Goal: Check status: Check status

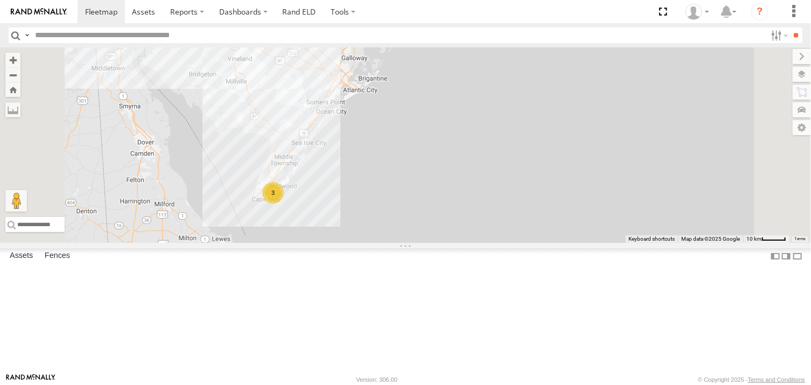
drag, startPoint x: 441, startPoint y: 260, endPoint x: 450, endPoint y: 226, distance: 35.6
click at [450, 226] on div "468334 [PERSON_NAME] 245047 [PERSON_NAME] 468332 [PERSON_NAME] JTSP Hino 3" at bounding box center [405, 144] width 811 height 195
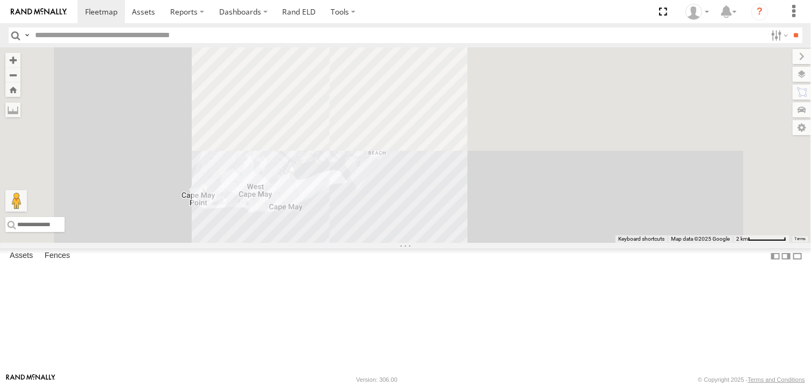
drag, startPoint x: 495, startPoint y: 332, endPoint x: 504, endPoint y: 353, distance: 23.2
click at [504, 243] on div "468334 [PERSON_NAME] 245047 [PERSON_NAME] 468332 [PERSON_NAME] JTSP Hino" at bounding box center [405, 144] width 811 height 195
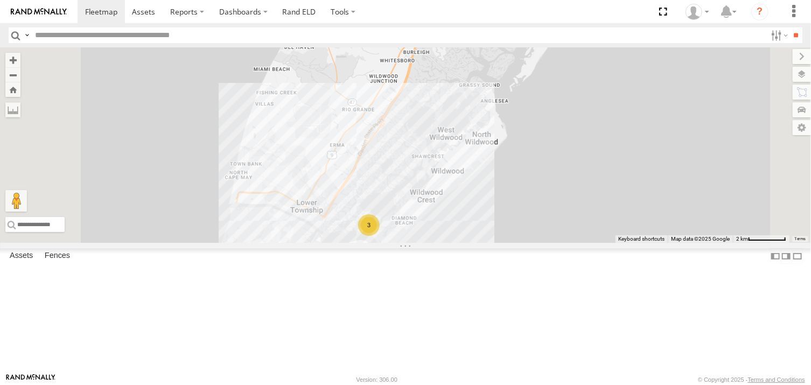
drag, startPoint x: 465, startPoint y: 279, endPoint x: 455, endPoint y: 238, distance: 41.5
click at [455, 239] on div "468334 [PERSON_NAME] 245047 [PERSON_NAME] 468332 [PERSON_NAME] JTSP Hino 3" at bounding box center [405, 144] width 811 height 195
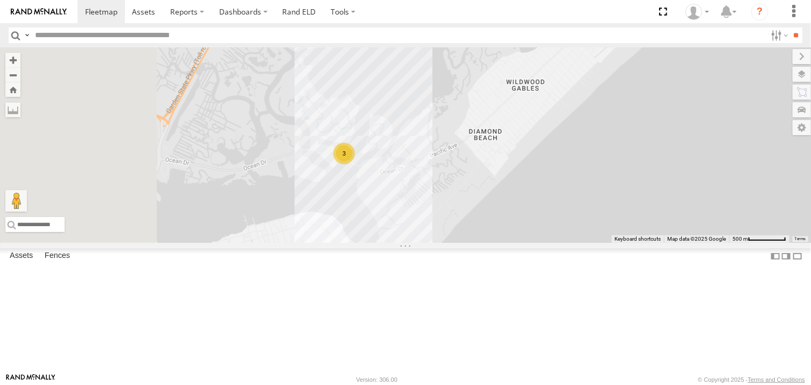
drag, startPoint x: 437, startPoint y: 223, endPoint x: 497, endPoint y: 290, distance: 89.6
click at [499, 243] on div "468334 [PERSON_NAME] 245047 [PERSON_NAME] 468332 [PERSON_NAME] JTSP Hino 3" at bounding box center [405, 144] width 811 height 195
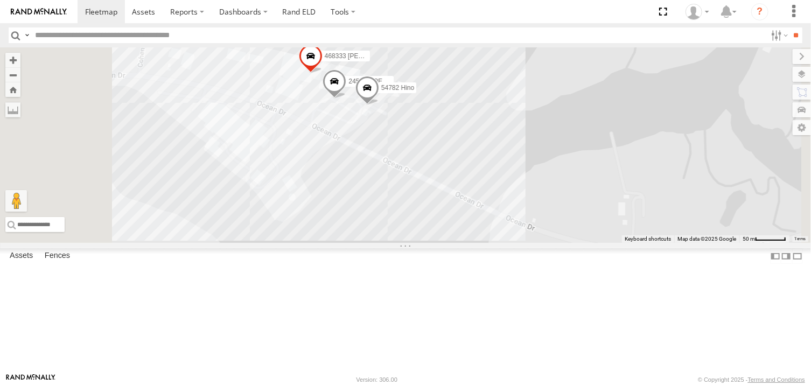
drag, startPoint x: 525, startPoint y: 208, endPoint x: 513, endPoint y: 264, distance: 57.7
click at [513, 243] on div "468334 [PERSON_NAME] 245047 [PERSON_NAME] 468332 [PERSON_NAME] JTSP Hino 54782 …" at bounding box center [405, 144] width 811 height 195
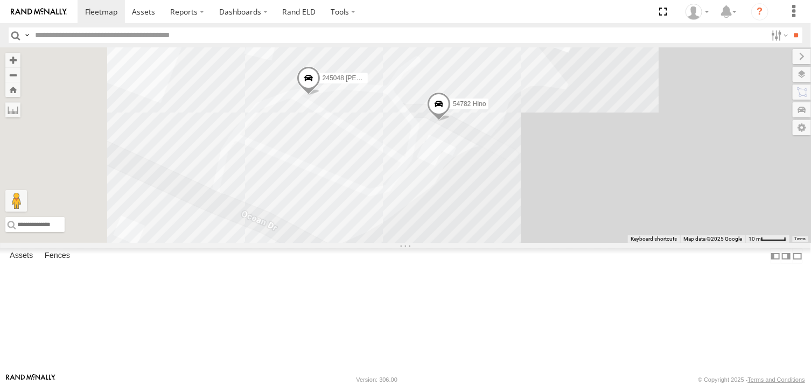
drag, startPoint x: 453, startPoint y: 178, endPoint x: 664, endPoint y: 291, distance: 239.8
click at [664, 243] on div "468334 [PERSON_NAME] 245047 [PERSON_NAME] 468332 [PERSON_NAME] JTSP Hino 54782 …" at bounding box center [405, 144] width 811 height 195
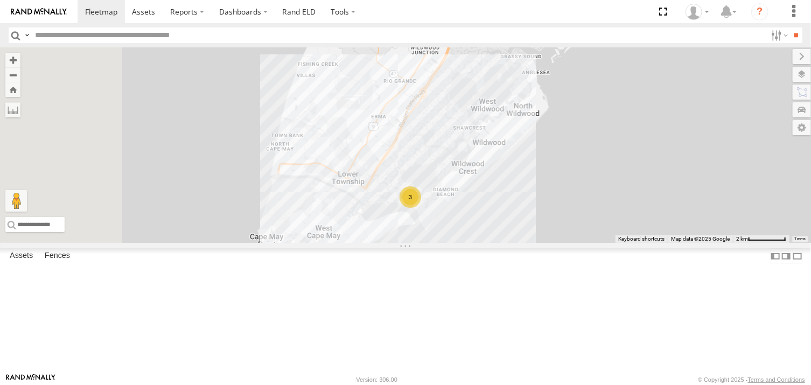
drag, startPoint x: 446, startPoint y: 180, endPoint x: 462, endPoint y: 257, distance: 78.6
click at [462, 243] on div "468334 [PERSON_NAME] 245047 [PERSON_NAME] 468332 [PERSON_NAME] JTSP Hino 3" at bounding box center [405, 144] width 811 height 195
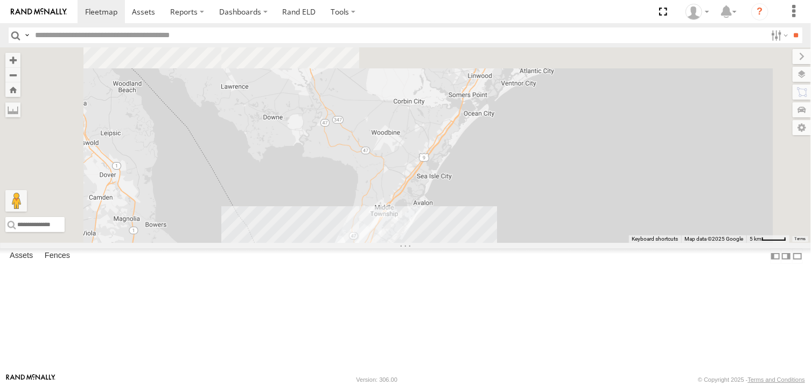
drag, startPoint x: 468, startPoint y: 148, endPoint x: 482, endPoint y: 287, distance: 139.6
click at [482, 243] on div "468334 [PERSON_NAME] 245047 [PERSON_NAME] 468332 [PERSON_NAME] JTSP Hino 3" at bounding box center [405, 144] width 811 height 195
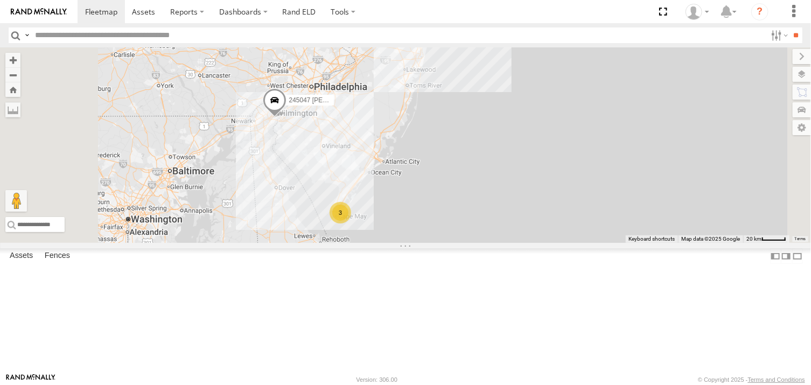
click at [286, 117] on span at bounding box center [275, 102] width 24 height 29
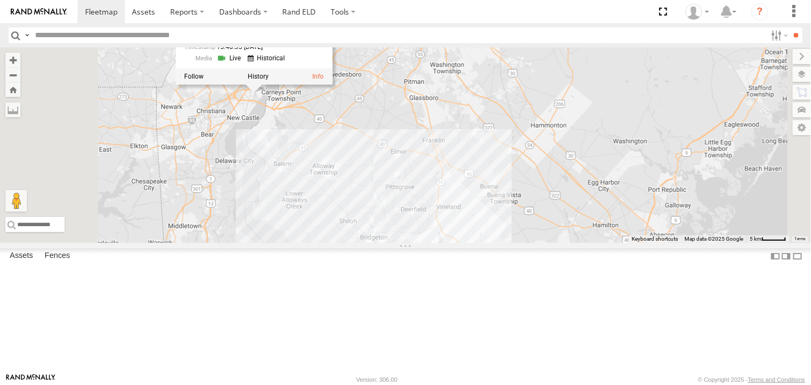
drag, startPoint x: 409, startPoint y: 152, endPoint x: 445, endPoint y: 241, distance: 95.8
click at [445, 241] on div "468334 [PERSON_NAME] 245047 [PERSON_NAME] 468332 [PERSON_NAME] JTSP Hino 245047…" at bounding box center [405, 144] width 811 height 195
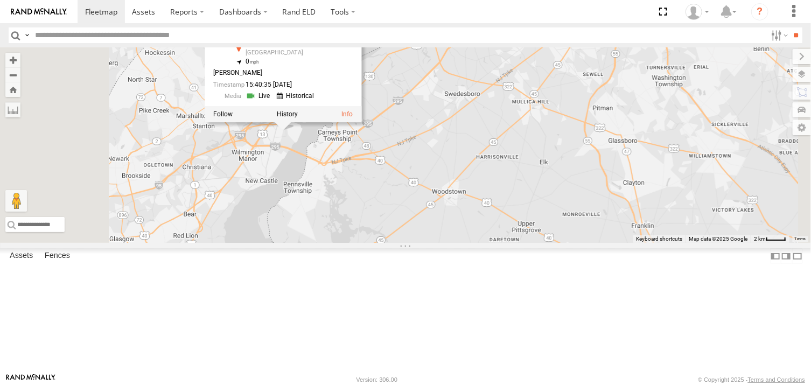
drag, startPoint x: 411, startPoint y: 174, endPoint x: 463, endPoint y: 235, distance: 79.8
click at [463, 235] on div "468334 [PERSON_NAME] 245047 [PERSON_NAME] 468332 [PERSON_NAME] JTSP Hino 245047…" at bounding box center [405, 144] width 811 height 195
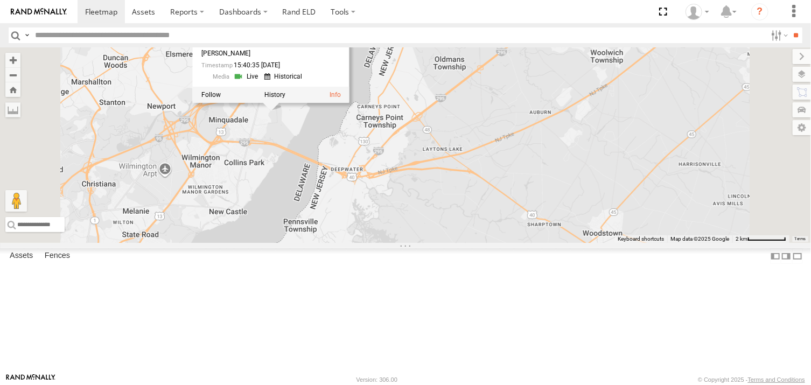
click at [420, 194] on div "468334 [PERSON_NAME] 245047 [PERSON_NAME] 468332 [PERSON_NAME] JTSP Hino 245047…" at bounding box center [405, 144] width 811 height 195
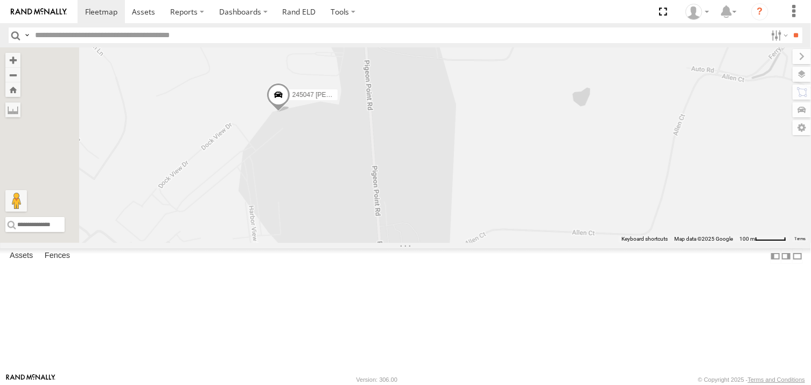
drag, startPoint x: 355, startPoint y: 150, endPoint x: 520, endPoint y: 357, distance: 265.4
click at [519, 243] on div "468334 [PERSON_NAME] 245047 [PERSON_NAME] 468332 [PERSON_NAME] JTSP Hino" at bounding box center [405, 144] width 811 height 195
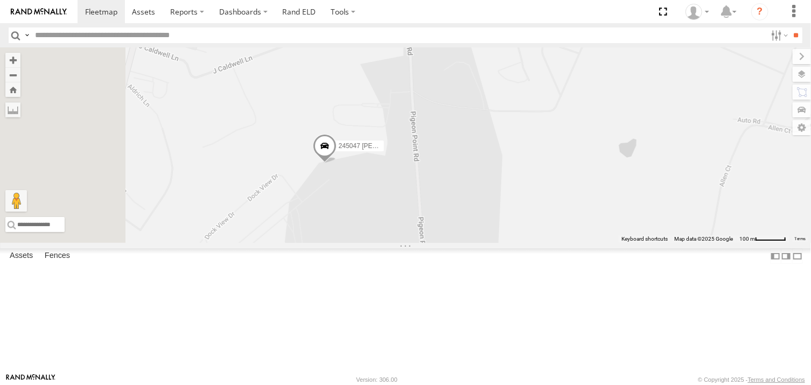
drag, startPoint x: 440, startPoint y: 233, endPoint x: 462, endPoint y: 260, distance: 35.6
click at [462, 243] on div "468334 [PERSON_NAME] 245047 [PERSON_NAME] 468332 [PERSON_NAME] JTSP Hino" at bounding box center [405, 144] width 811 height 195
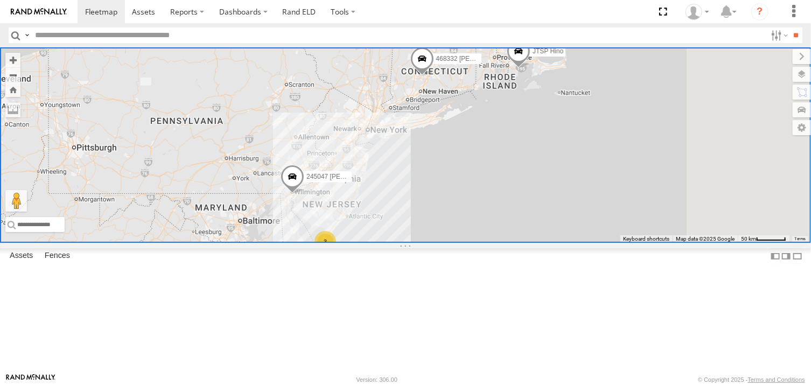
click at [723, 219] on div "468334 [PERSON_NAME] 245047 [PERSON_NAME] 468332 [PERSON_NAME] JTSP Hino 3" at bounding box center [405, 144] width 811 height 195
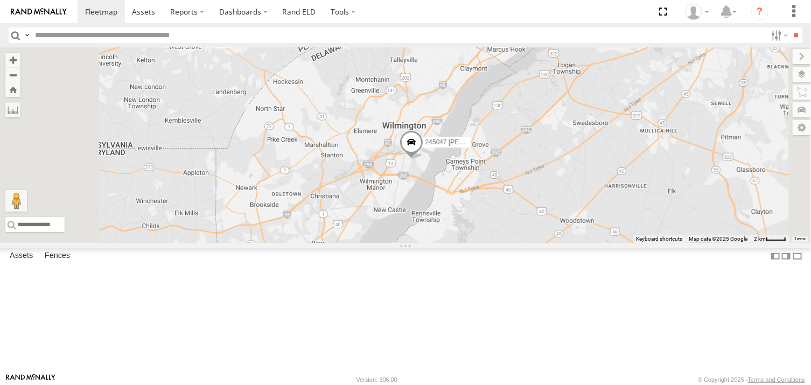
drag, startPoint x: 541, startPoint y: 255, endPoint x: 463, endPoint y: 288, distance: 85.6
click at [460, 243] on div "468334 [PERSON_NAME] 245047 [PERSON_NAME] 468332 [PERSON_NAME] JTSP Hino" at bounding box center [405, 144] width 811 height 195
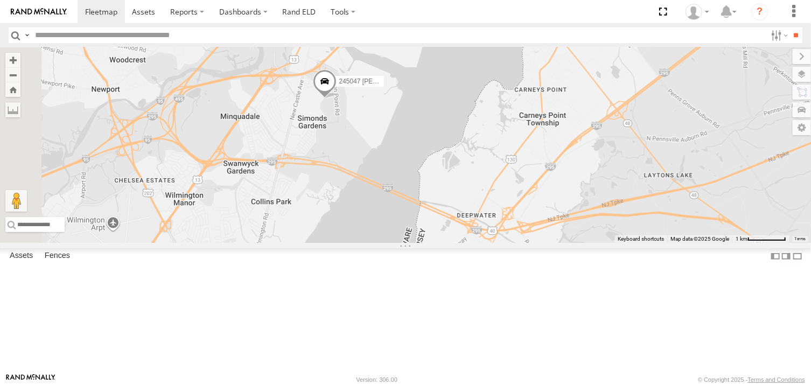
drag, startPoint x: 381, startPoint y: 243, endPoint x: 517, endPoint y: 204, distance: 142.1
click at [517, 204] on div "468334 [PERSON_NAME] 245047 [PERSON_NAME] 468332 [PERSON_NAME] JTSP Hino" at bounding box center [405, 144] width 811 height 195
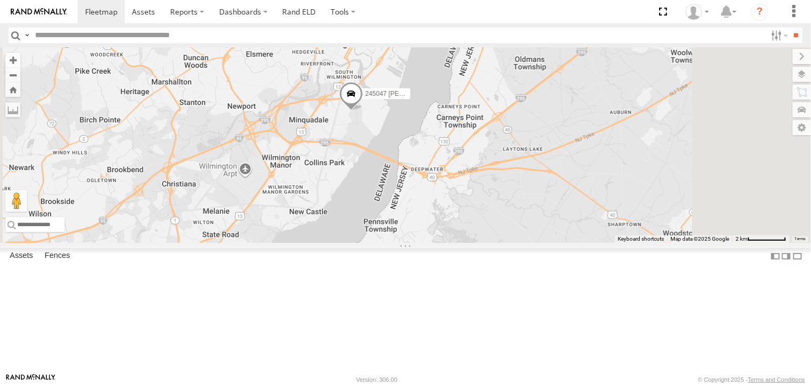
click at [363, 111] on span at bounding box center [351, 96] width 24 height 29
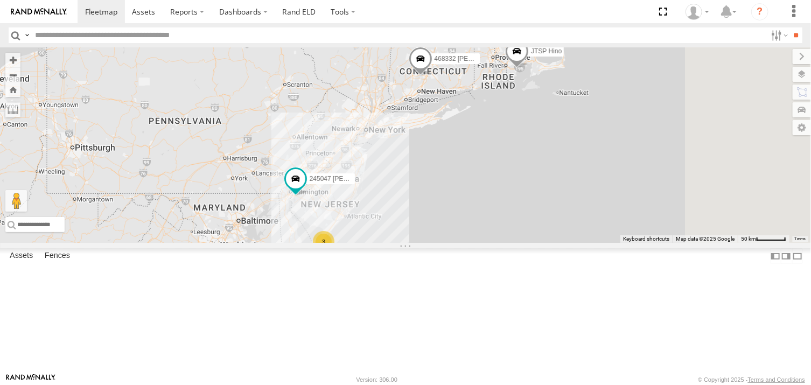
drag, startPoint x: 285, startPoint y: 163, endPoint x: 297, endPoint y: 161, distance: 11.9
click at [295, 161] on div "468334 [PERSON_NAME] 3 245047 [PERSON_NAME] 468332 [PERSON_NAME] JTSP Hino" at bounding box center [405, 144] width 811 height 195
